Goal: Book appointment/travel/reservation

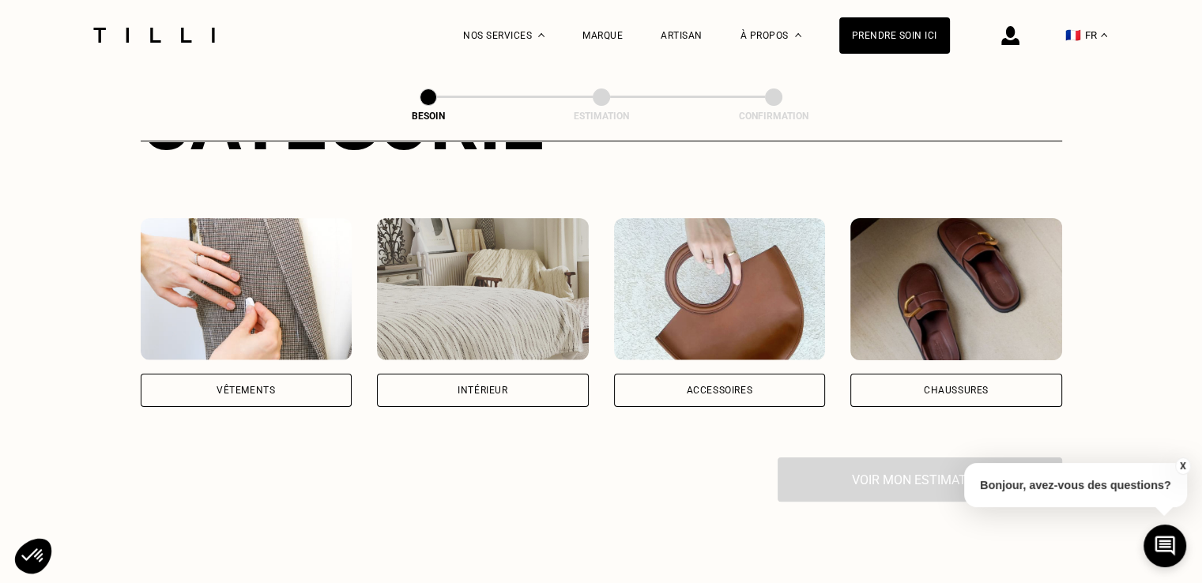
scroll to position [238, 0]
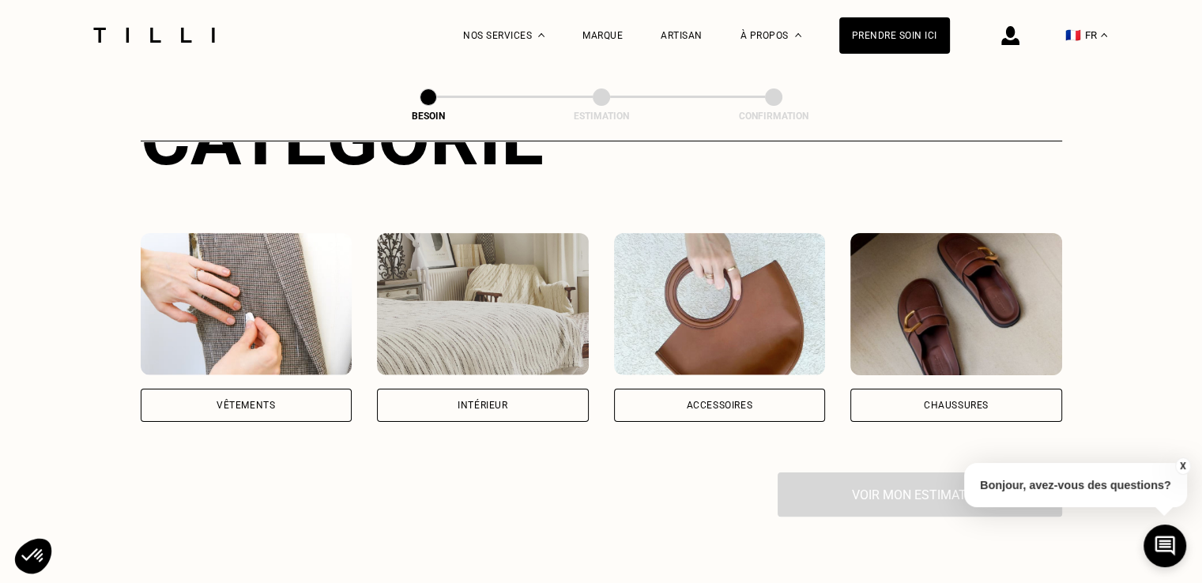
click at [222, 401] on div "Vêtements" at bounding box center [246, 405] width 59 height 9
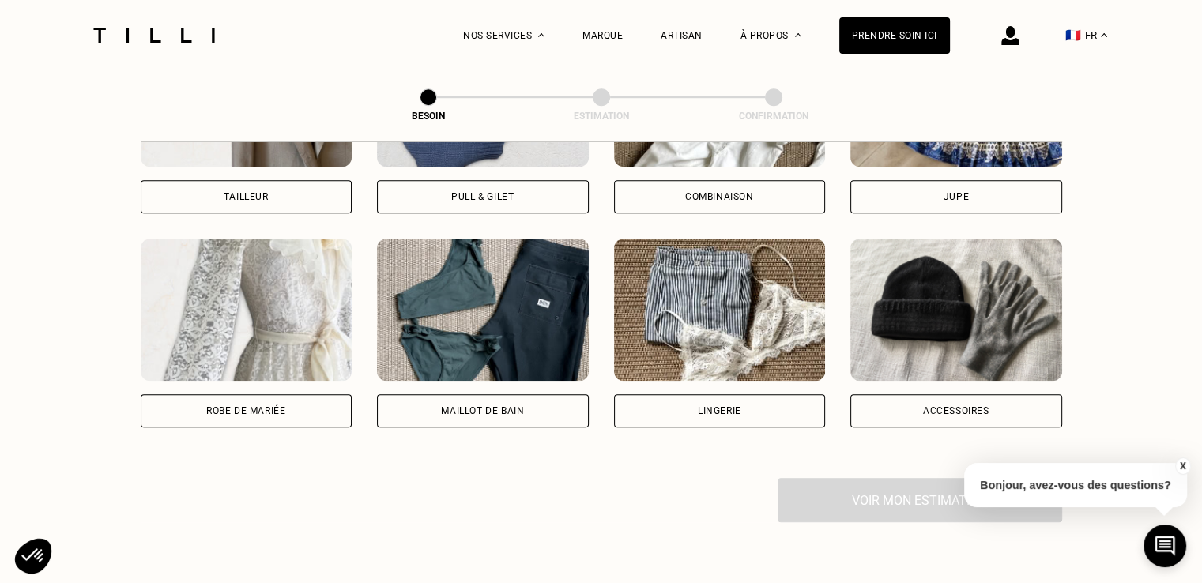
scroll to position [1143, 0]
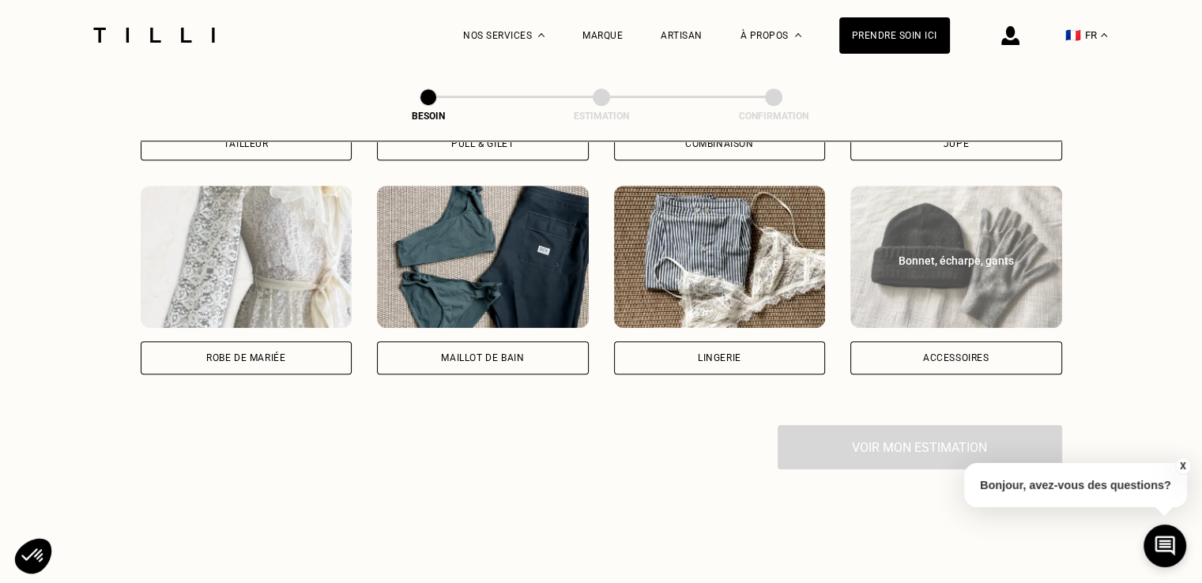
click at [914, 342] on div "Accessoires" at bounding box center [957, 358] width 212 height 33
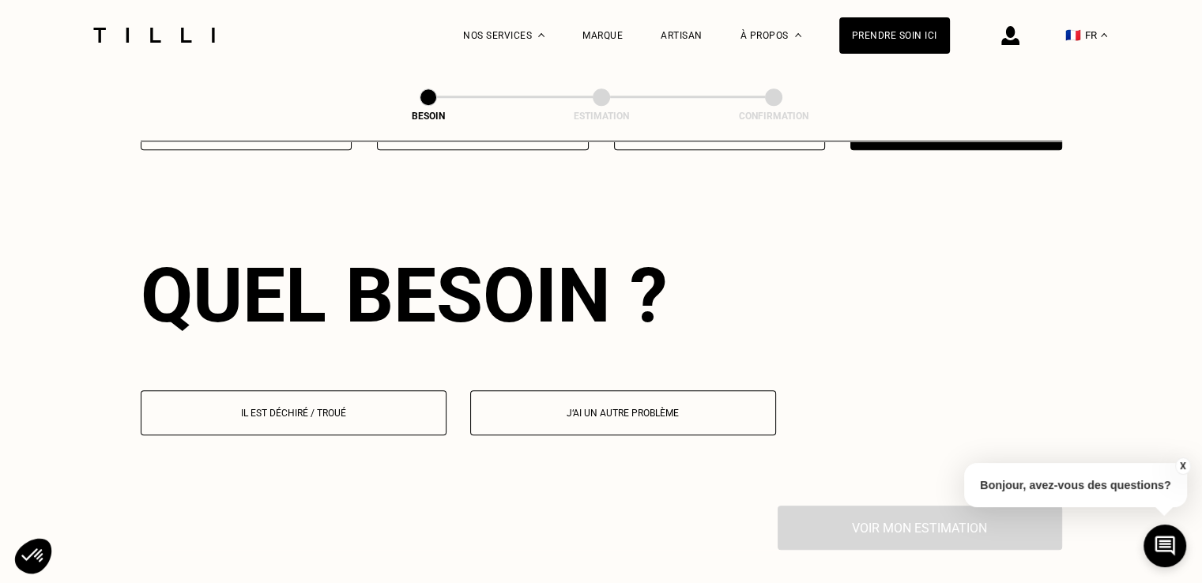
scroll to position [1375, 0]
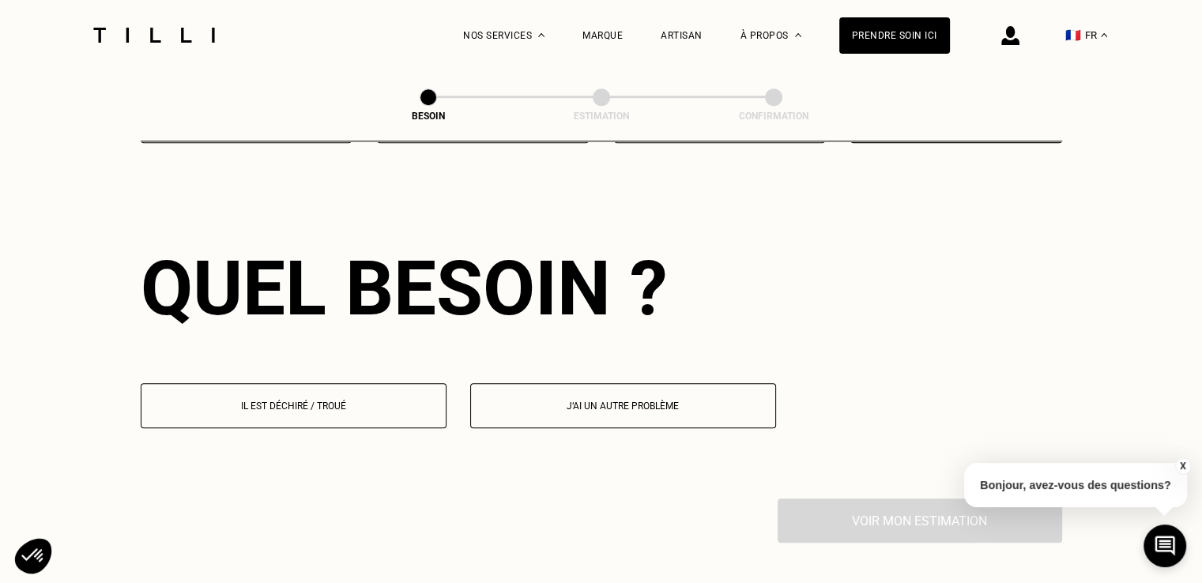
click at [350, 401] on p "Il est déchiré / troué" at bounding box center [293, 406] width 289 height 11
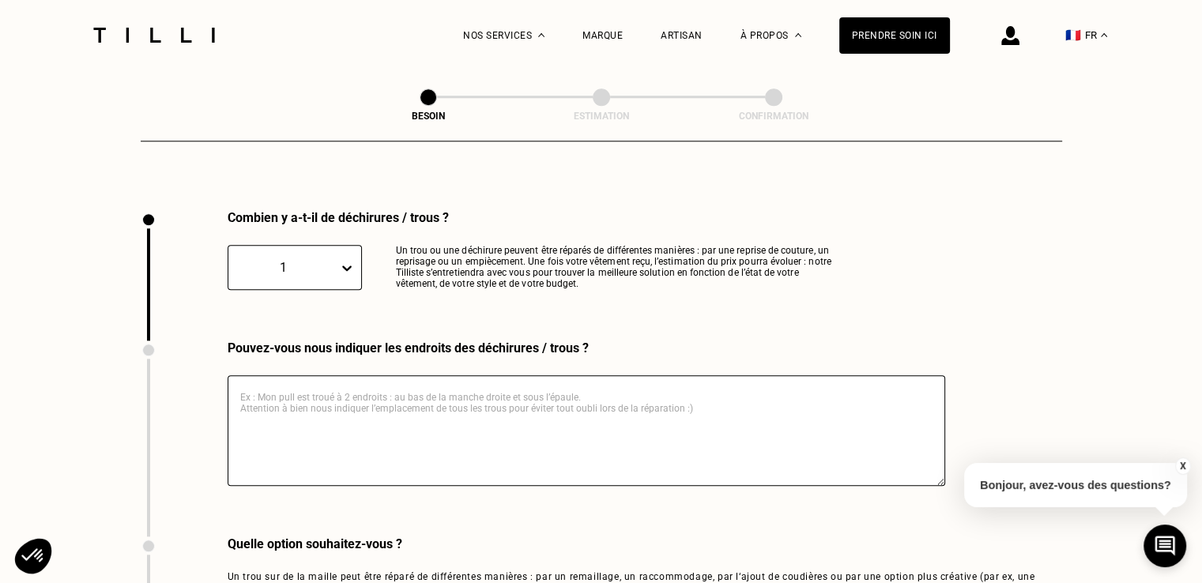
scroll to position [1682, 0]
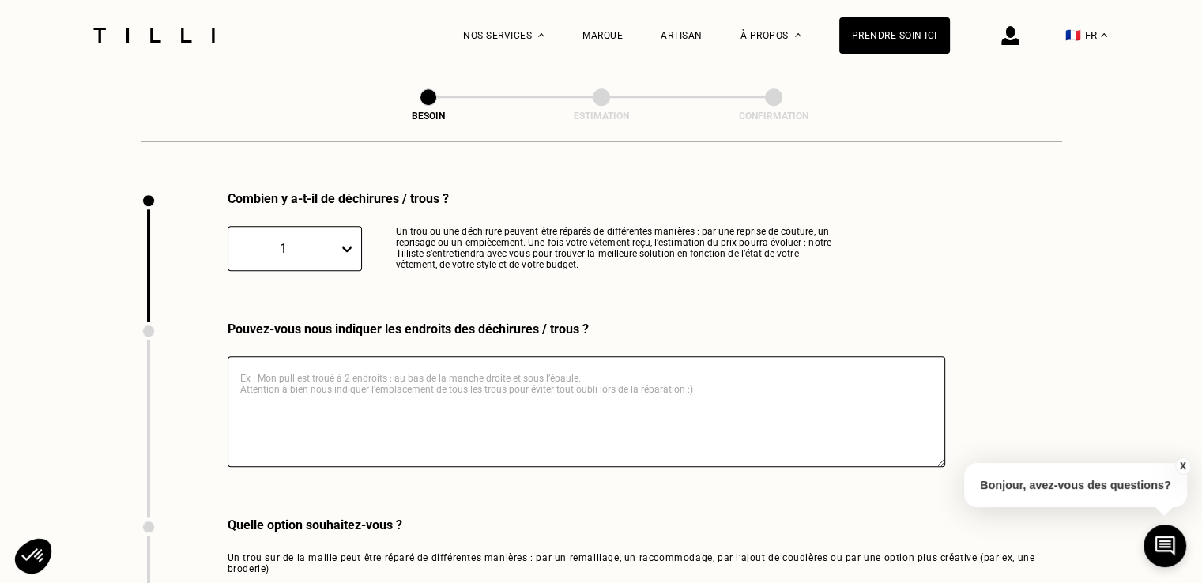
click at [388, 364] on textarea at bounding box center [587, 412] width 718 height 111
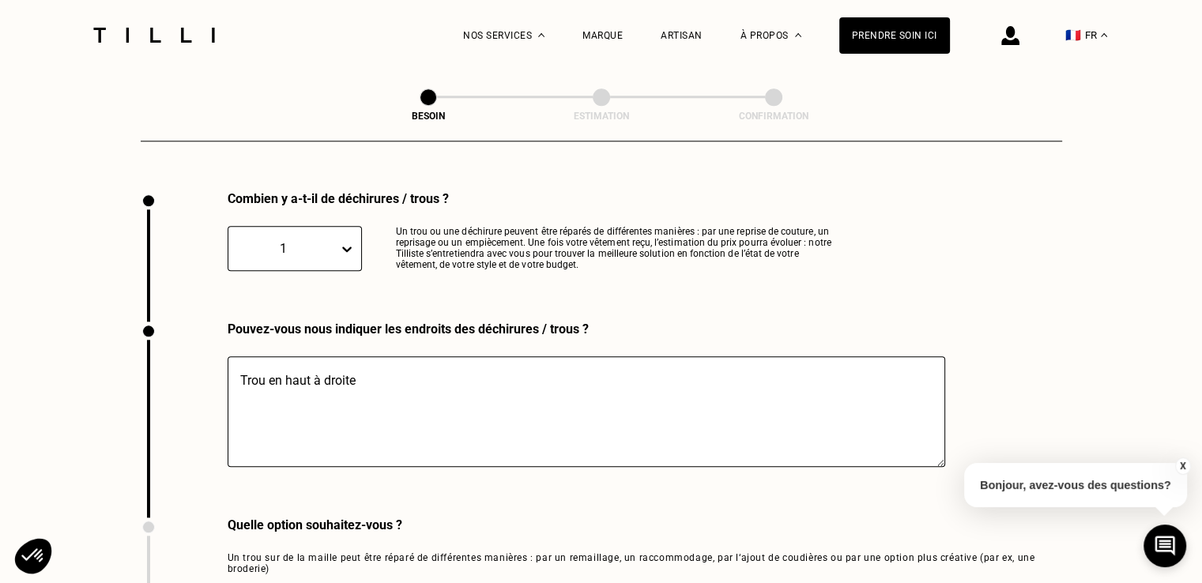
click at [319, 368] on textarea "Trou en haut à droite" at bounding box center [587, 412] width 718 height 111
click at [315, 364] on textarea "Trou en haut centre droite" at bounding box center [587, 412] width 718 height 111
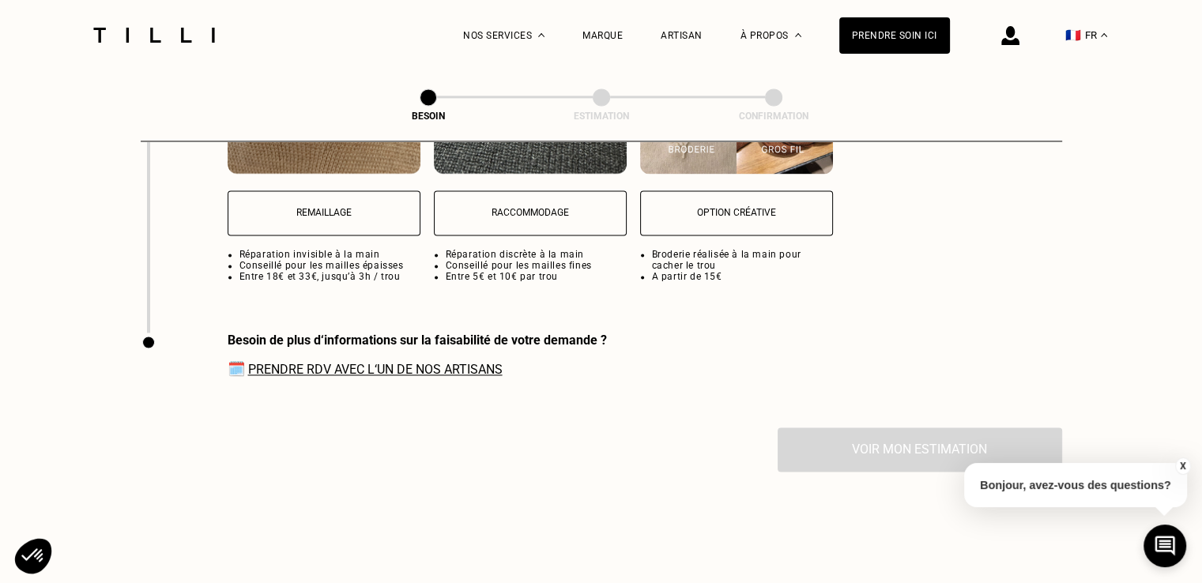
scroll to position [2256, 0]
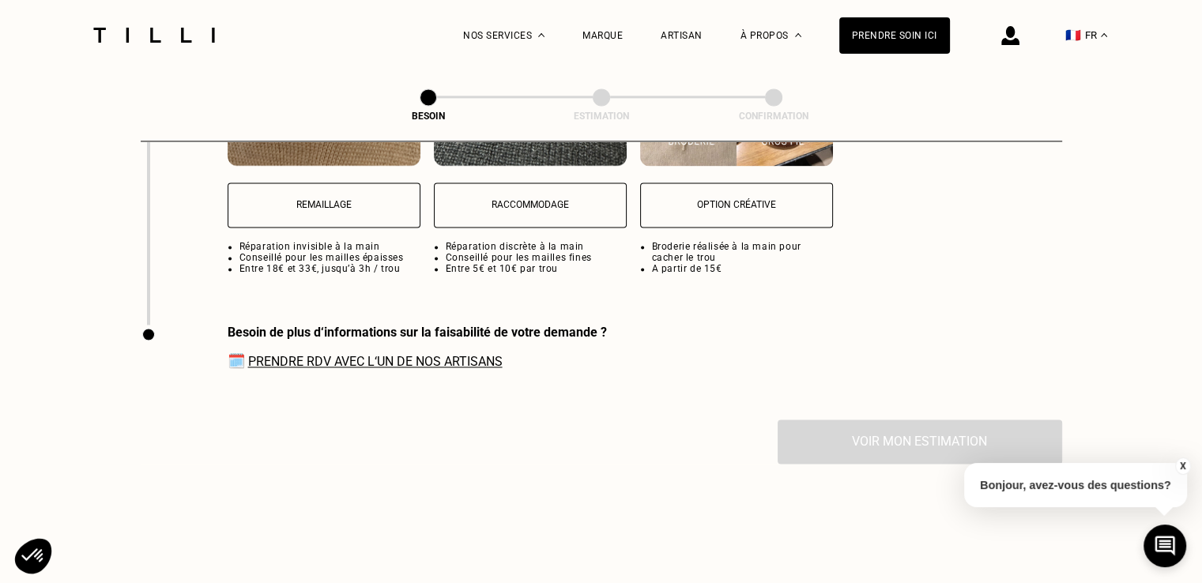
type textarea "Trou en haut au centre droite"
click at [317, 199] on p "Remaillage" at bounding box center [324, 204] width 176 height 11
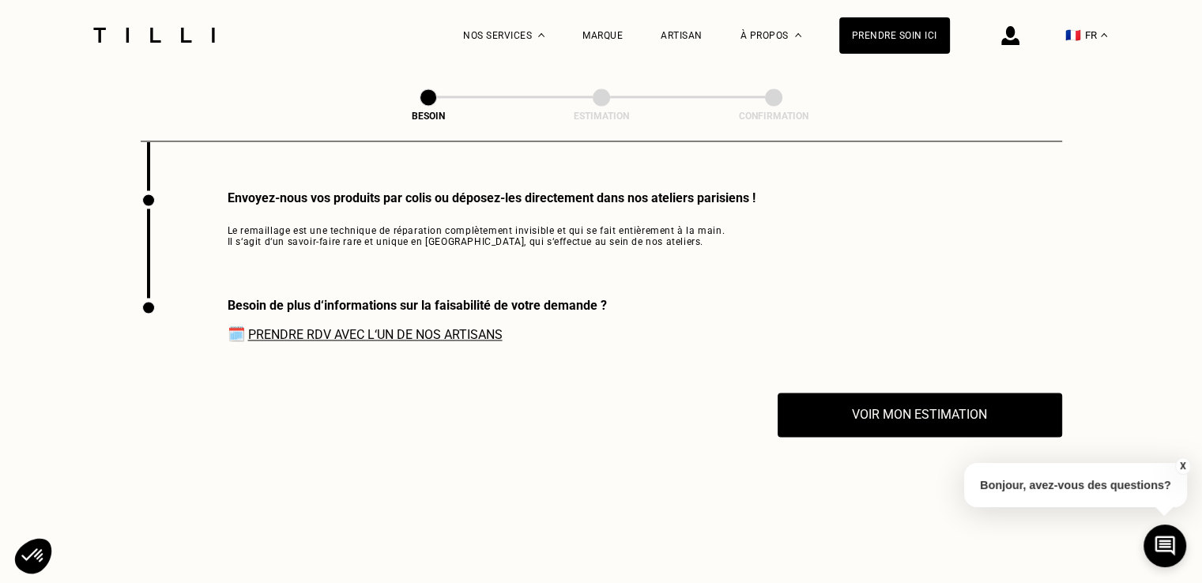
scroll to position [2393, 0]
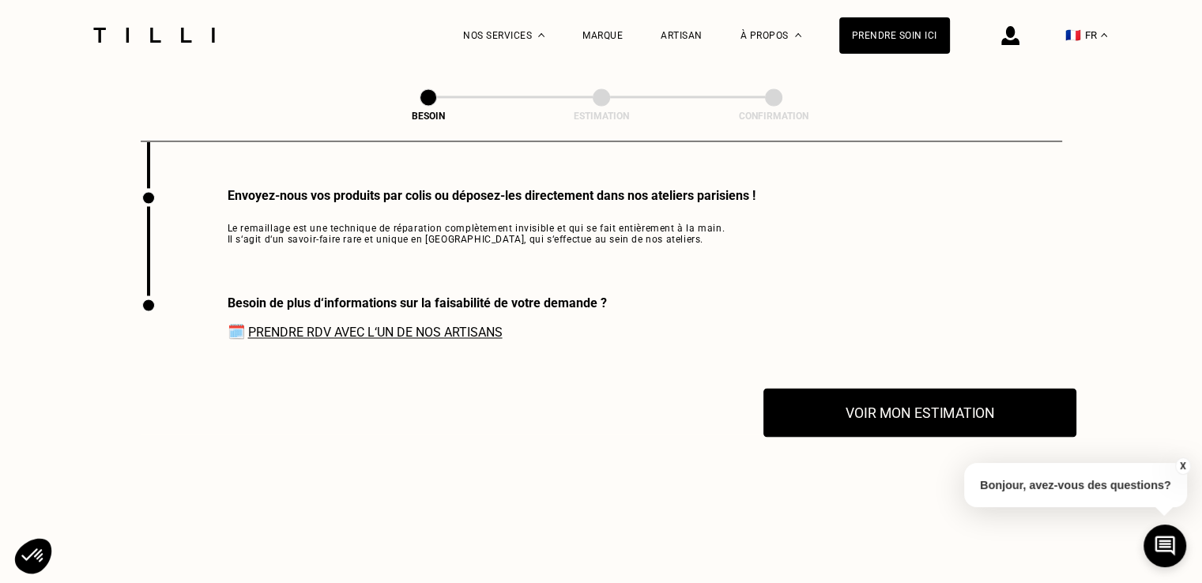
click at [863, 412] on button "Voir mon estimation" at bounding box center [920, 412] width 313 height 49
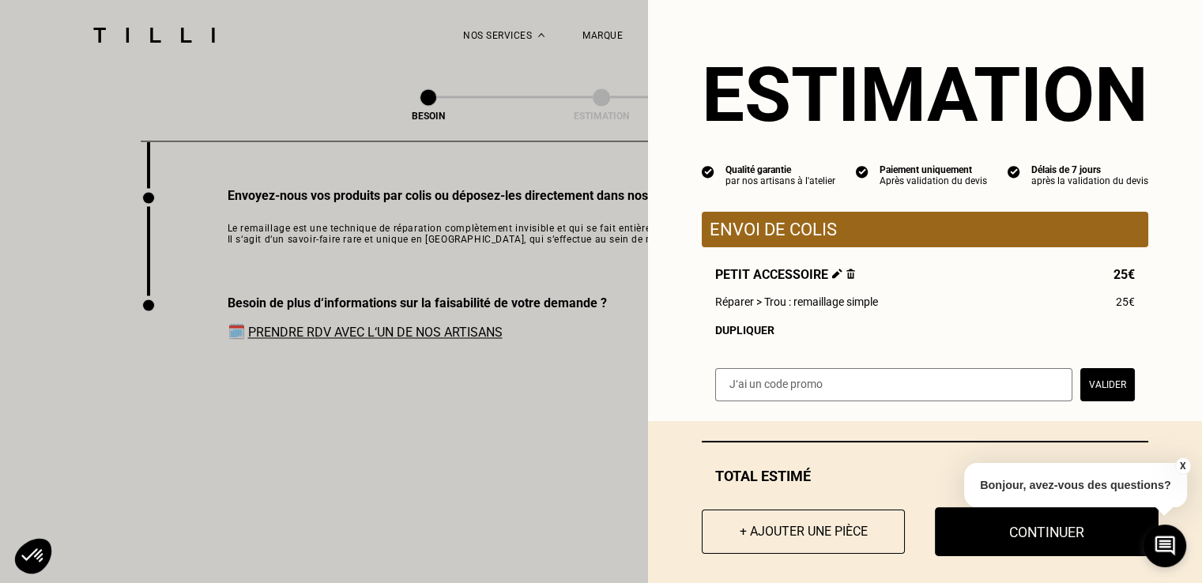
click at [1028, 539] on button "Continuer" at bounding box center [1047, 532] width 224 height 49
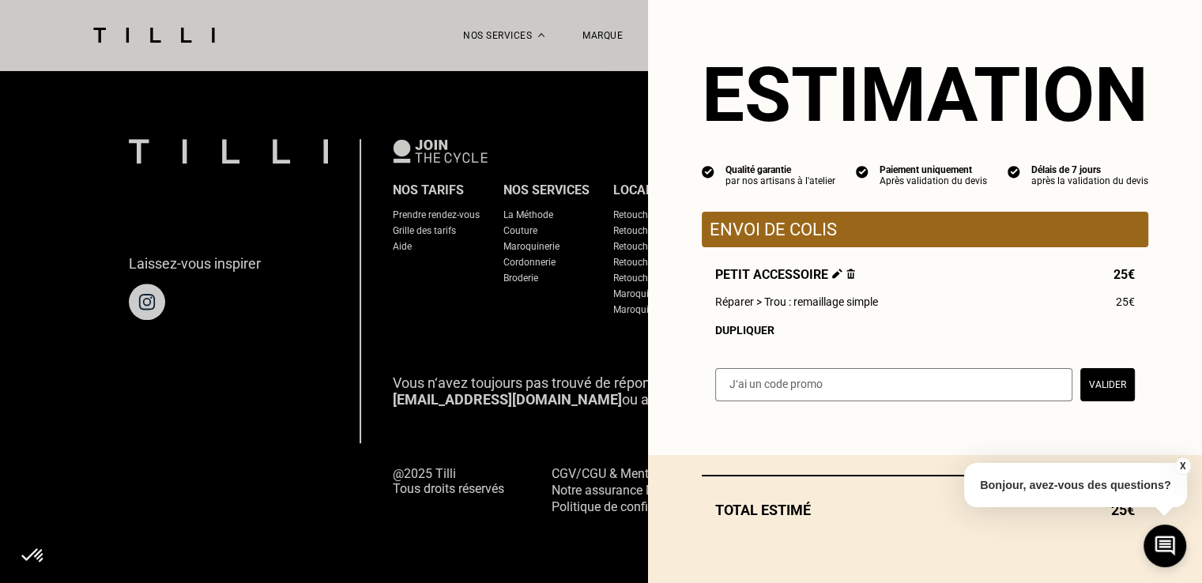
scroll to position [1017, 0]
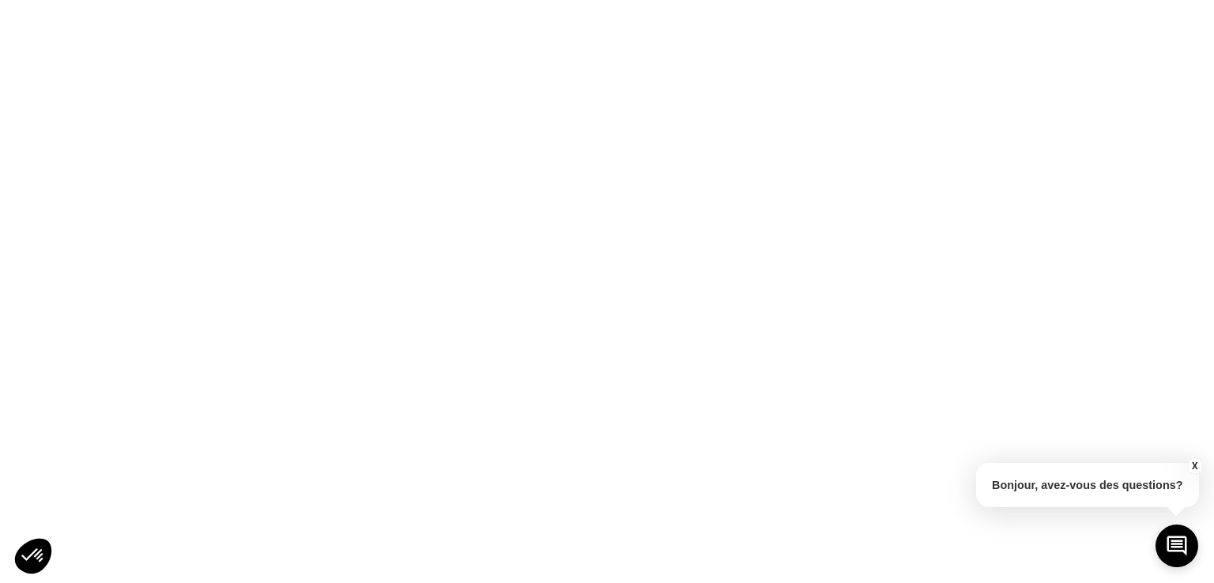
click at [1195, 463] on button "X" at bounding box center [1195, 466] width 16 height 17
